Goal: Task Accomplishment & Management: Use online tool/utility

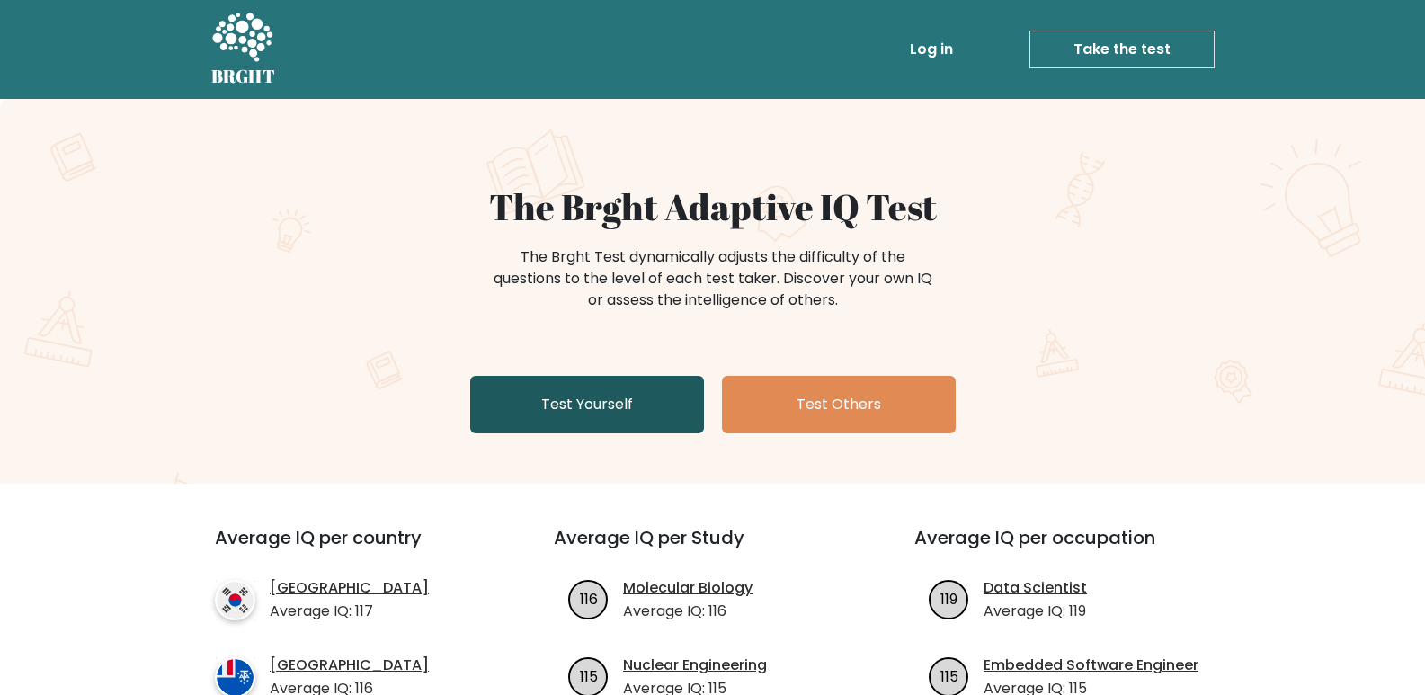
click at [554, 396] on link "Test Yourself" at bounding box center [587, 405] width 234 height 58
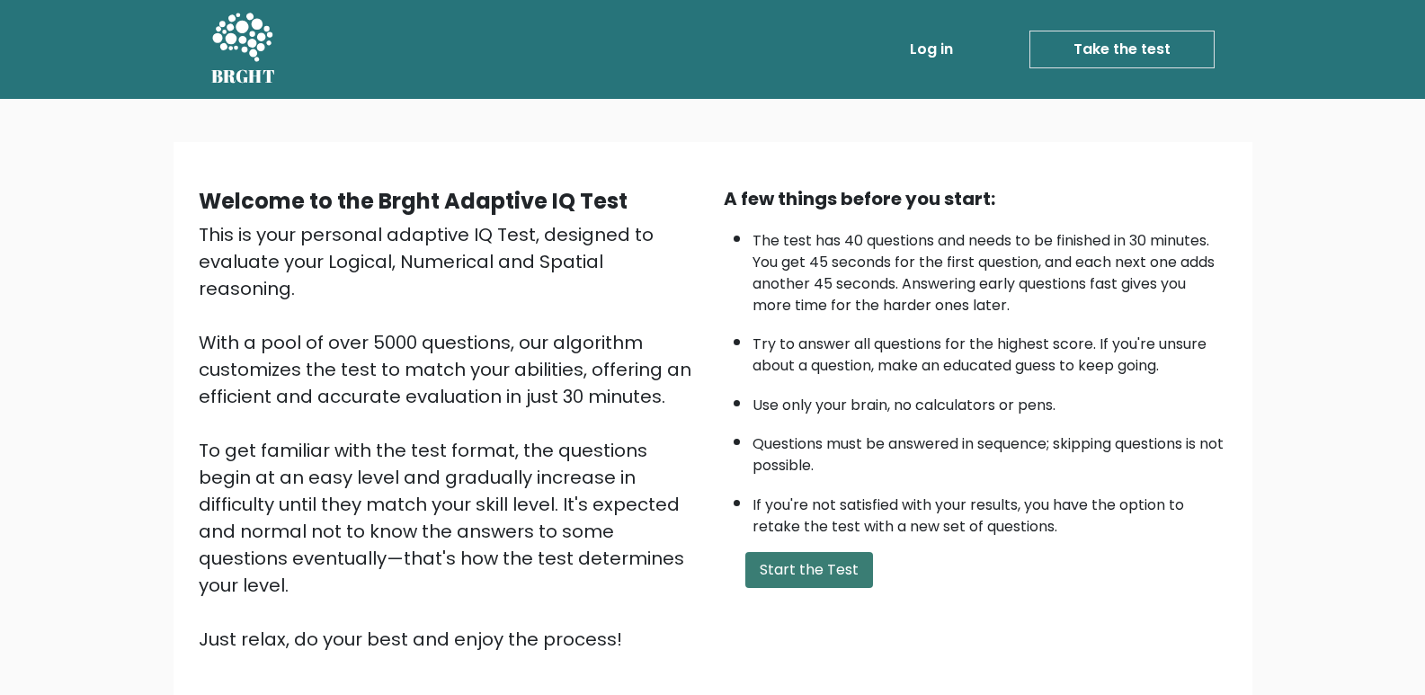
click at [837, 579] on button "Start the Test" at bounding box center [809, 570] width 128 height 36
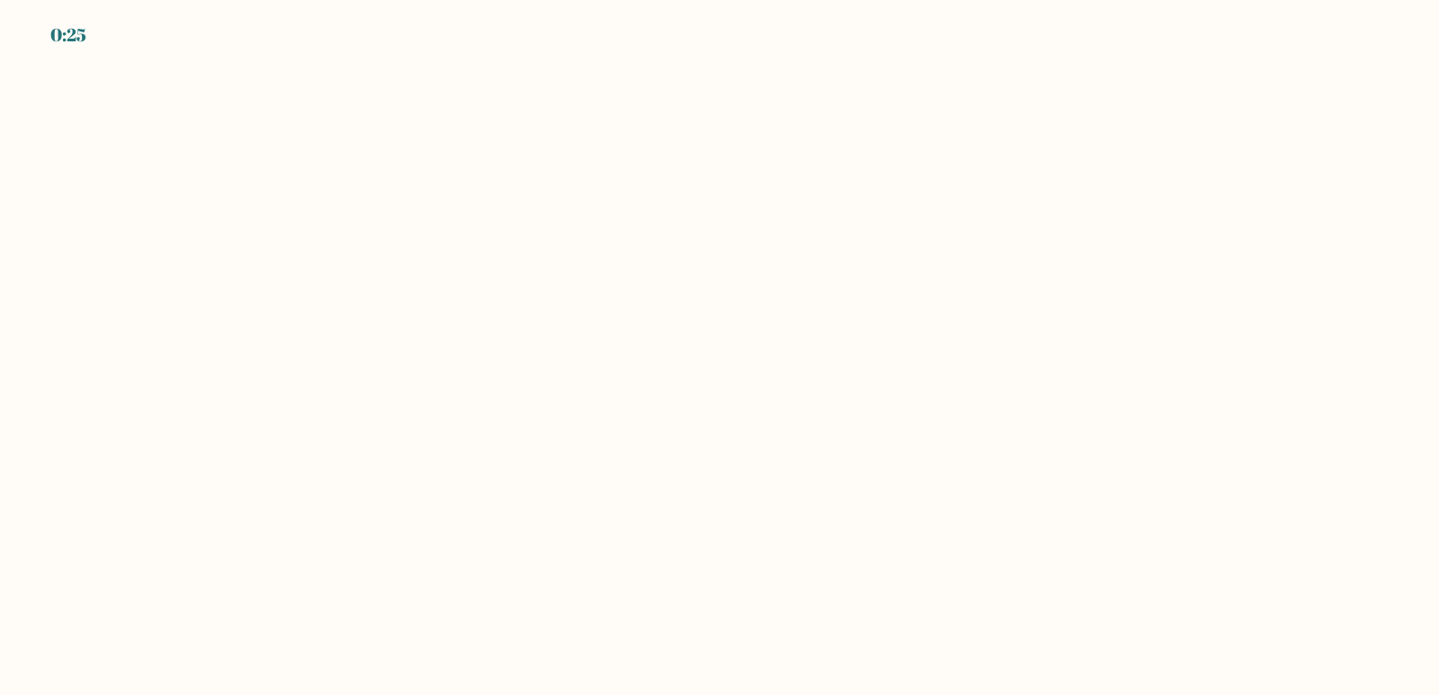
click at [502, 422] on body "0:25" at bounding box center [719, 347] width 1439 height 695
